Goal: Find specific page/section: Find specific page/section

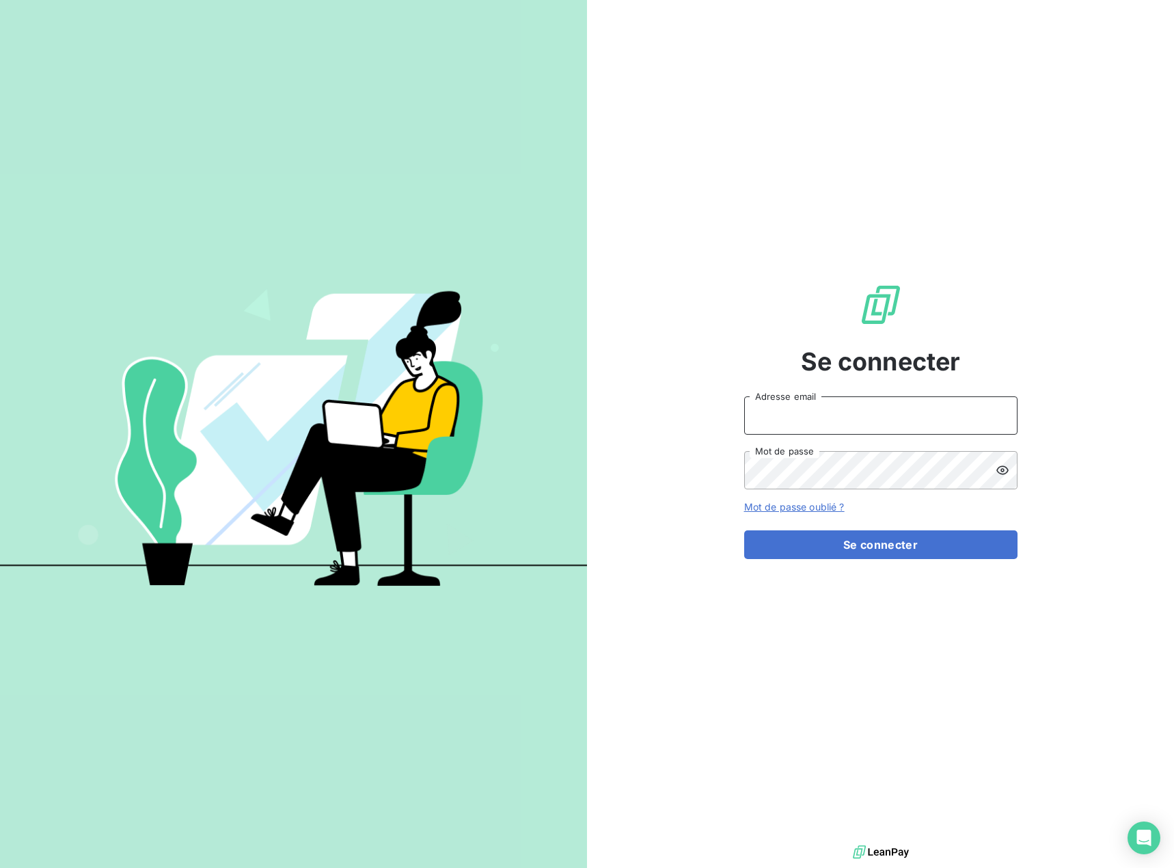
click at [919, 425] on input "Adresse email" at bounding box center [880, 415] width 273 height 38
type input "[EMAIL_ADDRESS][DOMAIN_NAME]"
click at [826, 554] on button "Se connecter" at bounding box center [880, 544] width 273 height 29
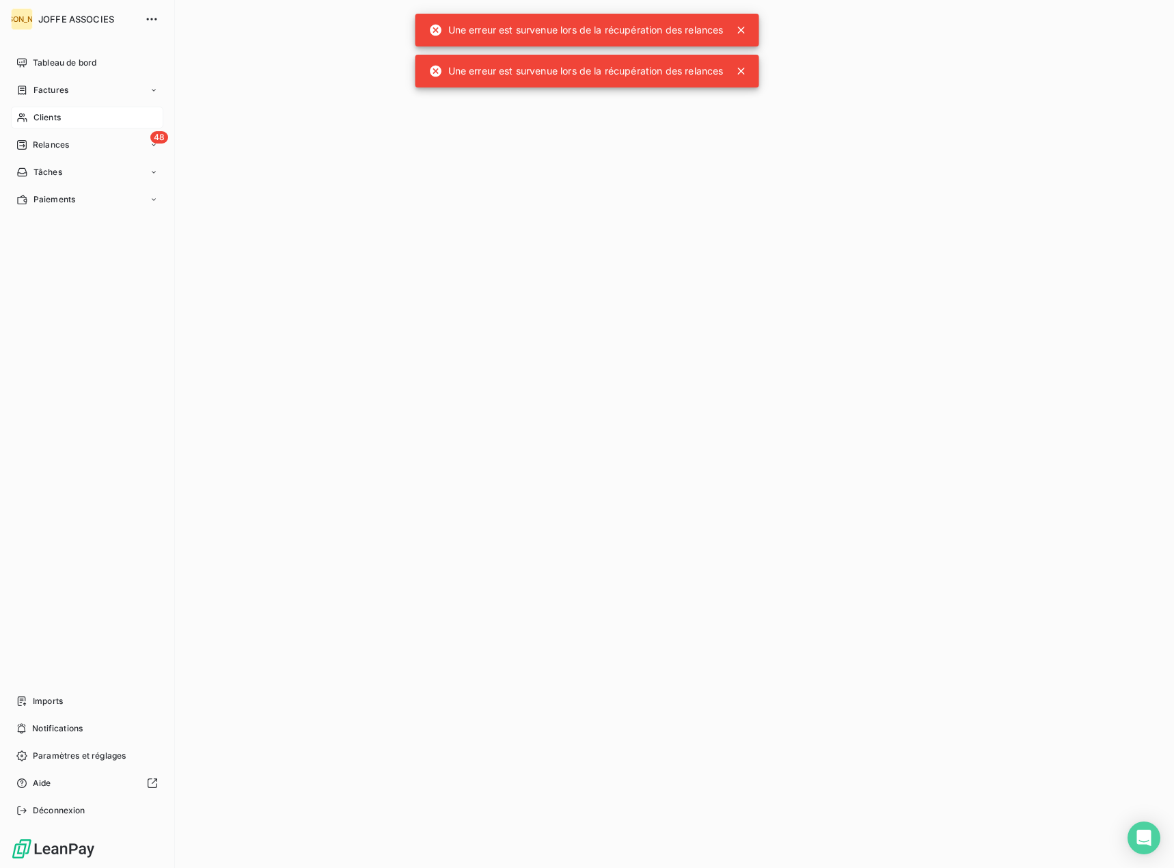
click at [46, 114] on span "Clients" at bounding box center [46, 117] width 27 height 12
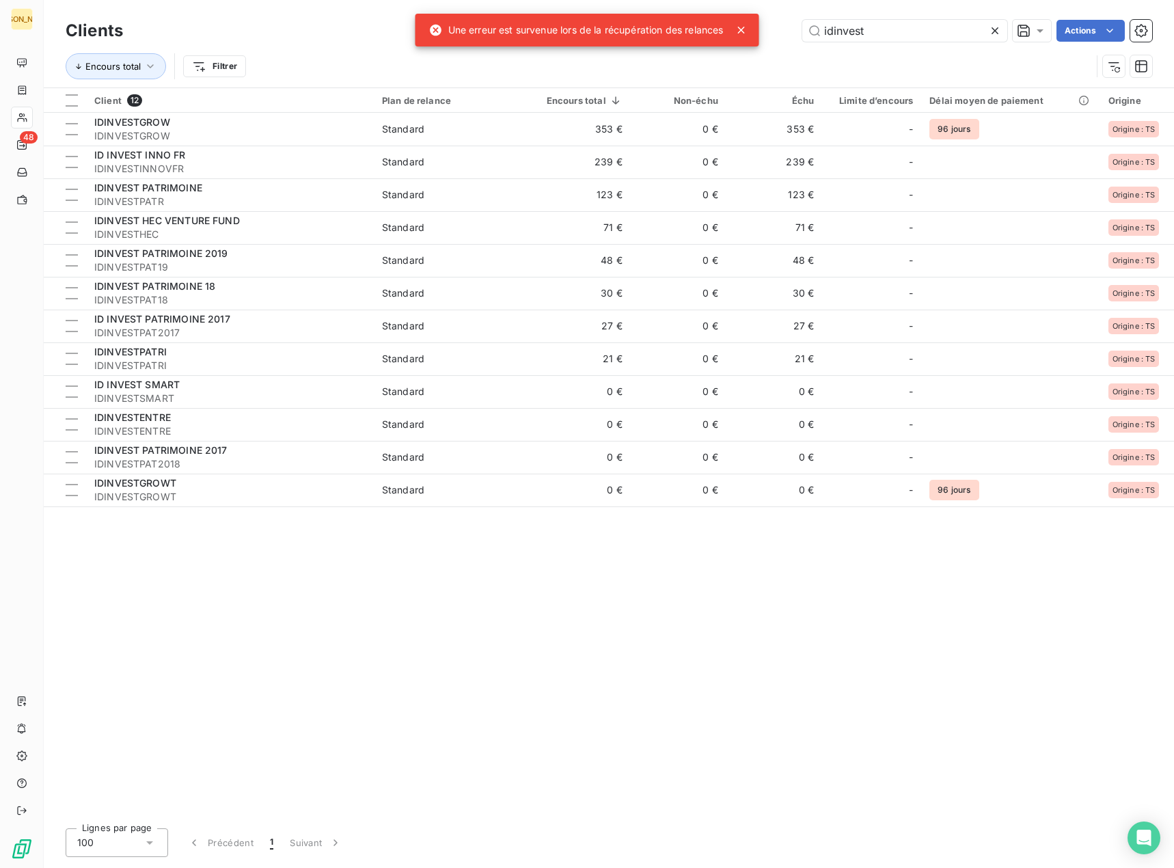
drag, startPoint x: 876, startPoint y: 33, endPoint x: 766, endPoint y: 36, distance: 109.4
click at [766, 36] on div "idinvest Actions" at bounding box center [645, 31] width 1013 height 22
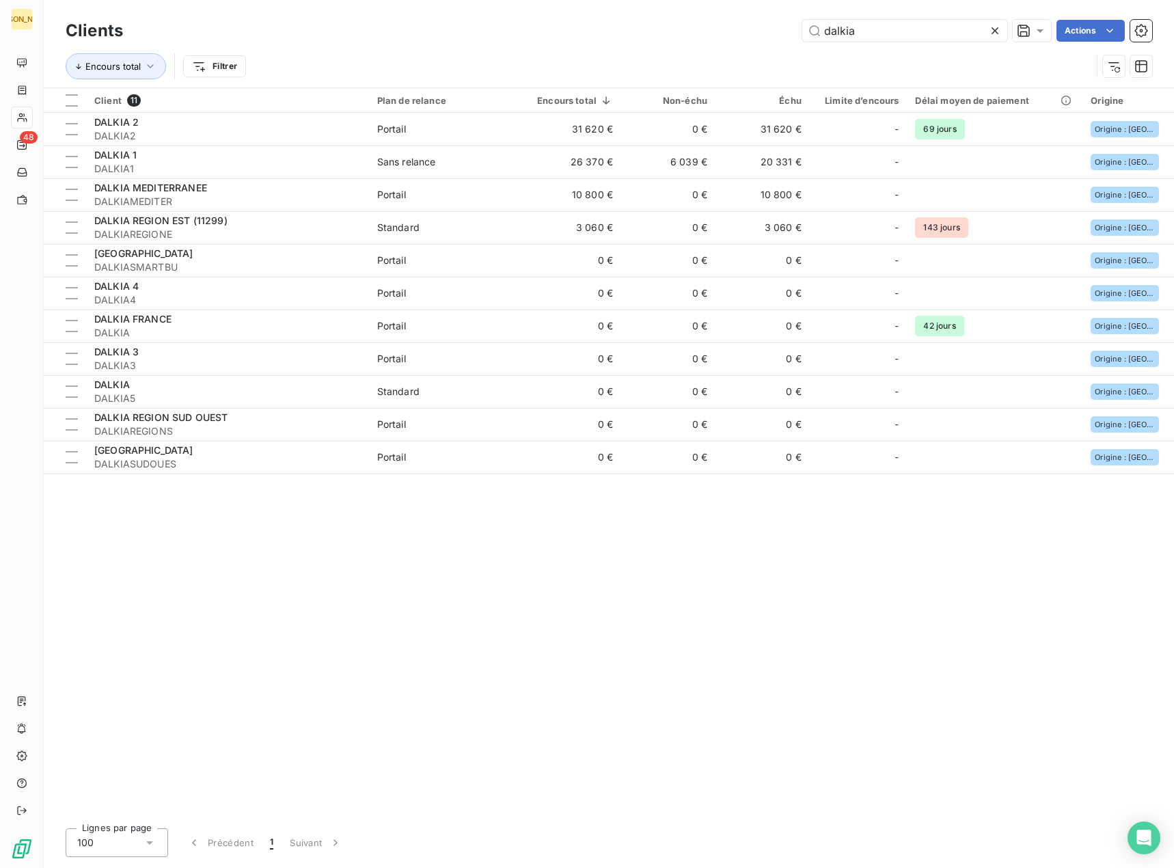
type input "dalkia"
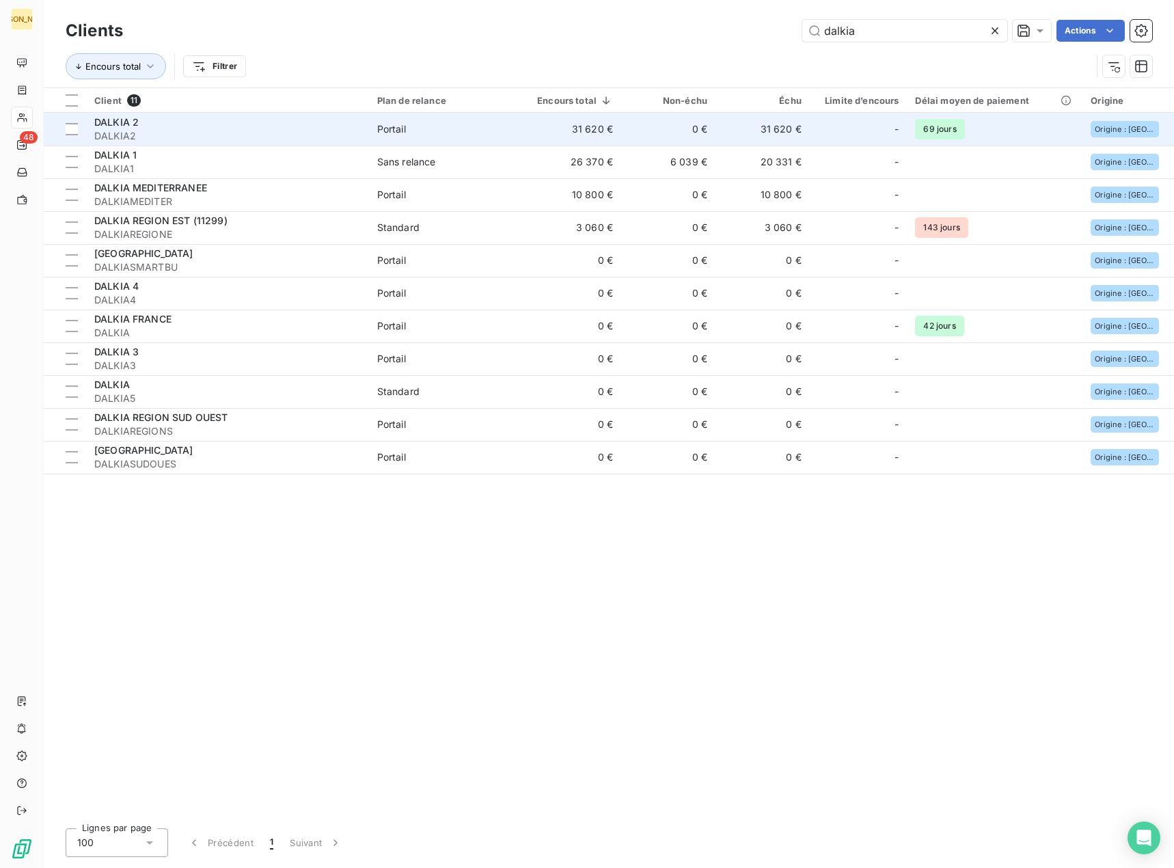
click at [380, 132] on td "Portail" at bounding box center [445, 129] width 153 height 33
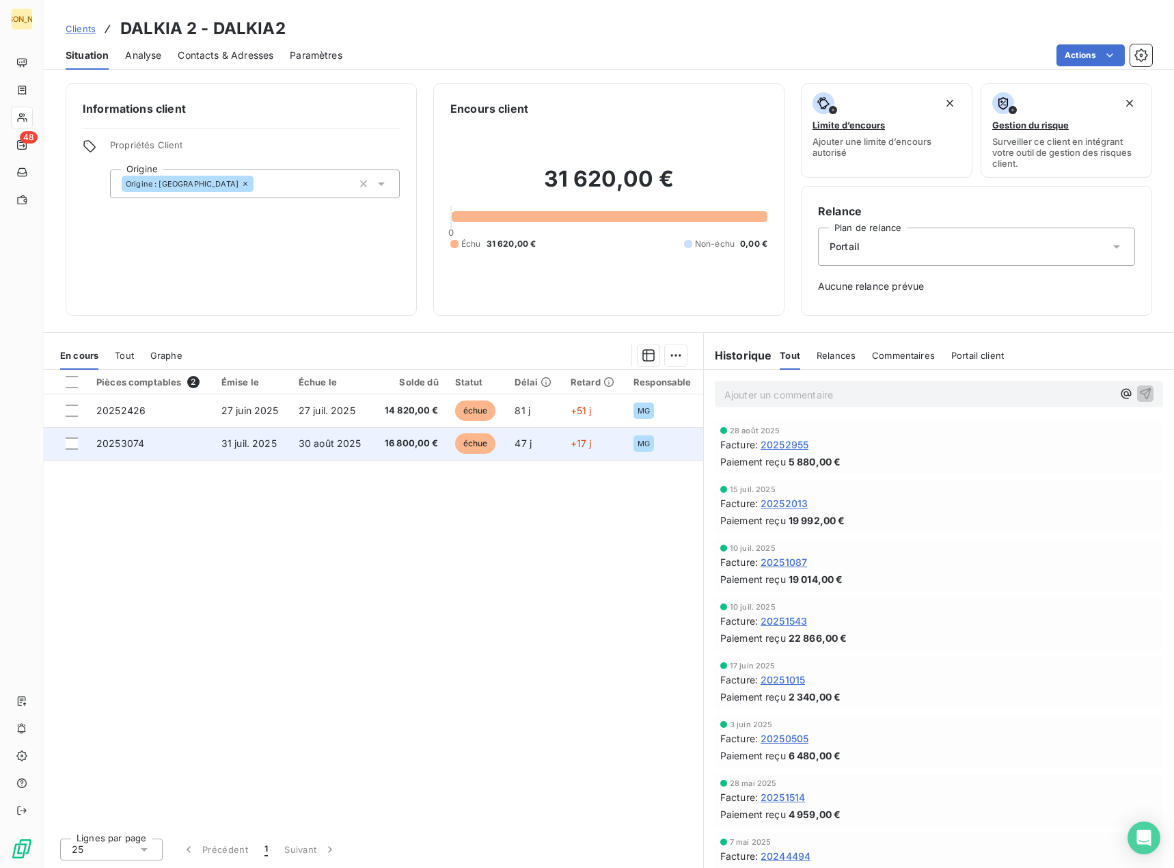
click at [189, 443] on td "20253074" at bounding box center [150, 443] width 125 height 33
